Goal: Find specific page/section: Find specific page/section

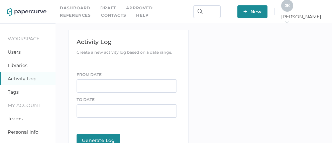
click at [101, 14] on link "Contacts" at bounding box center [113, 15] width 25 height 7
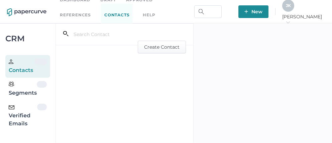
click at [28, 119] on div "Verified Emails" at bounding box center [23, 116] width 28 height 24
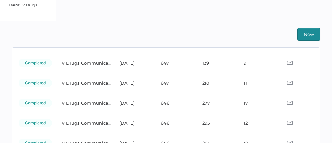
scroll to position [43, 0]
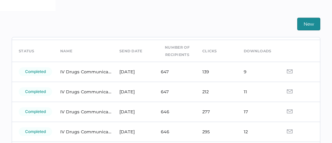
scroll to position [24, 0]
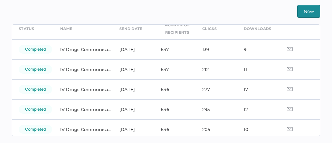
scroll to position [34, 0]
